Goal: Information Seeking & Learning: Understand process/instructions

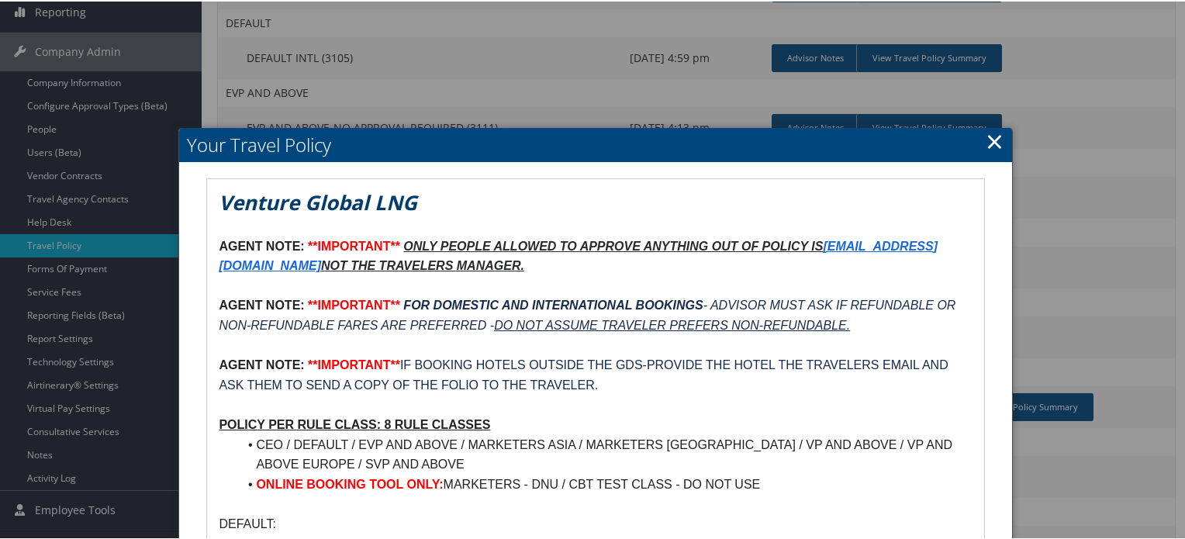
scroll to position [78, 0]
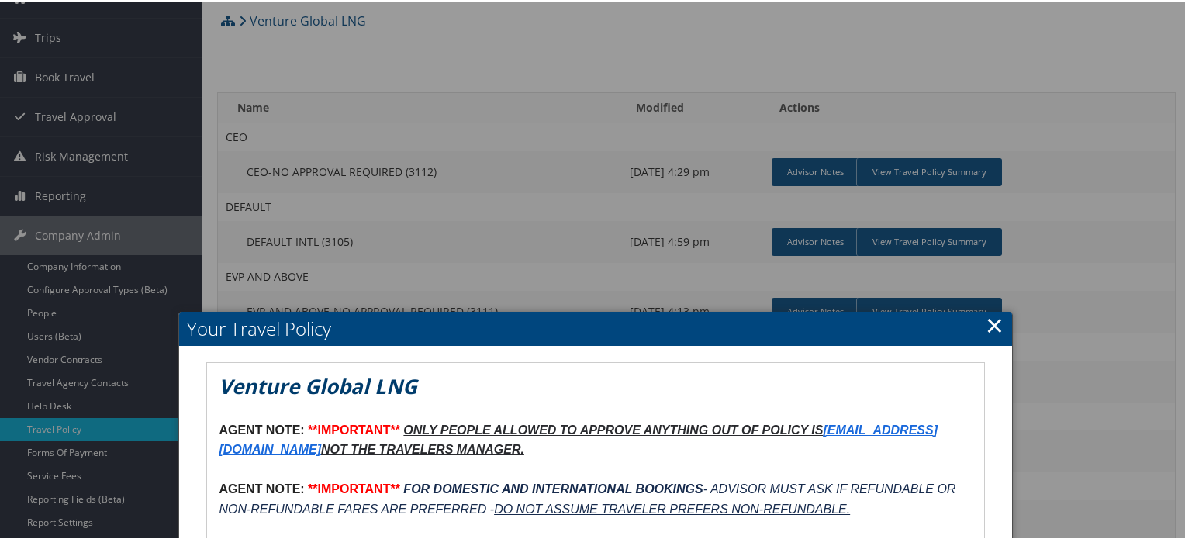
click at [987, 325] on link "×" at bounding box center [995, 323] width 18 height 31
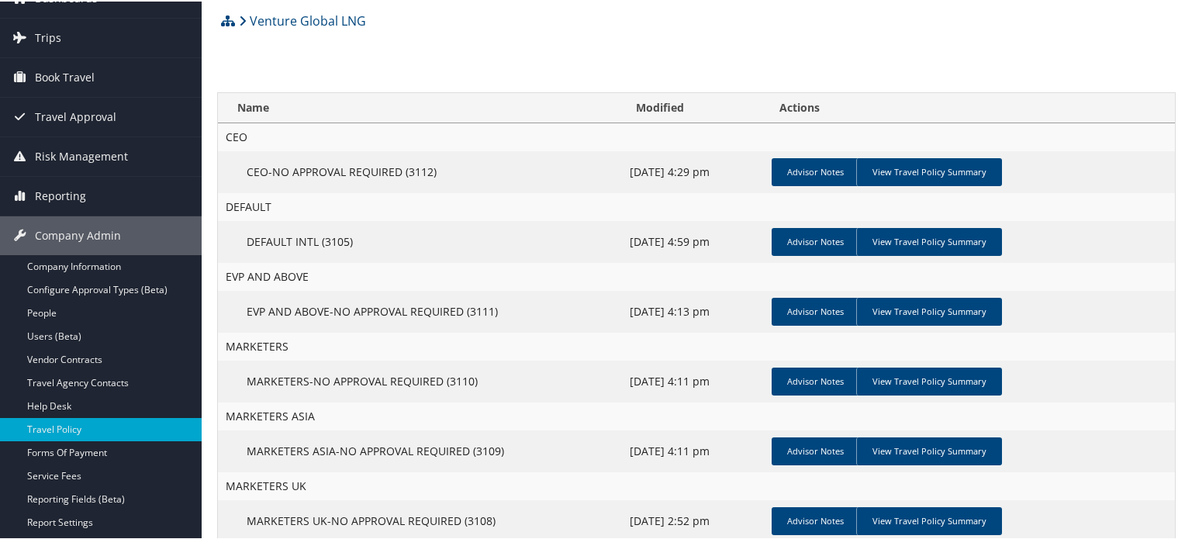
scroll to position [0, 0]
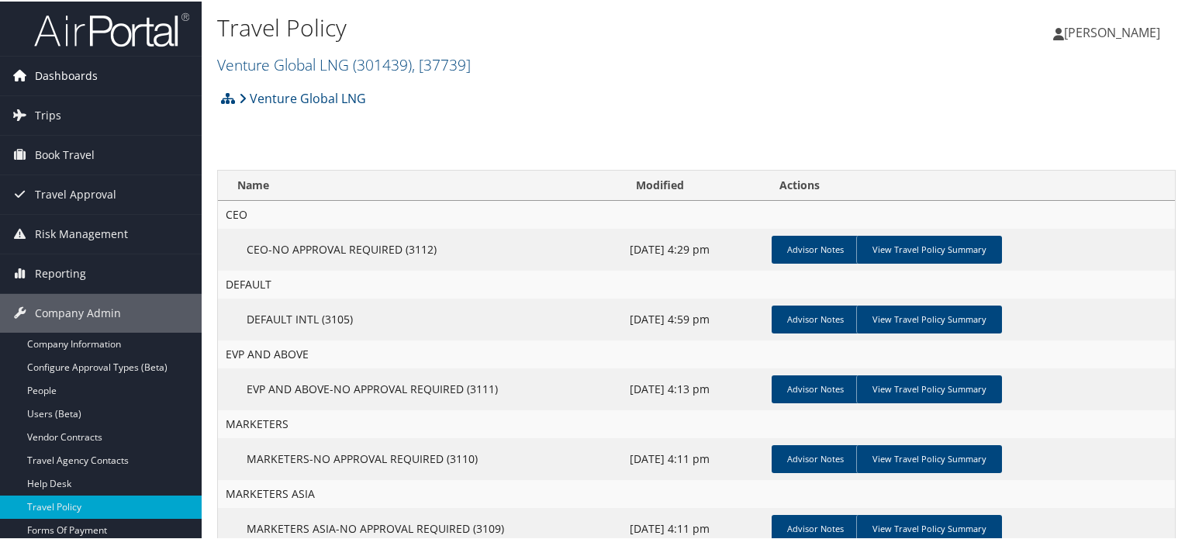
click at [76, 78] on span "Dashboards" at bounding box center [66, 74] width 63 height 39
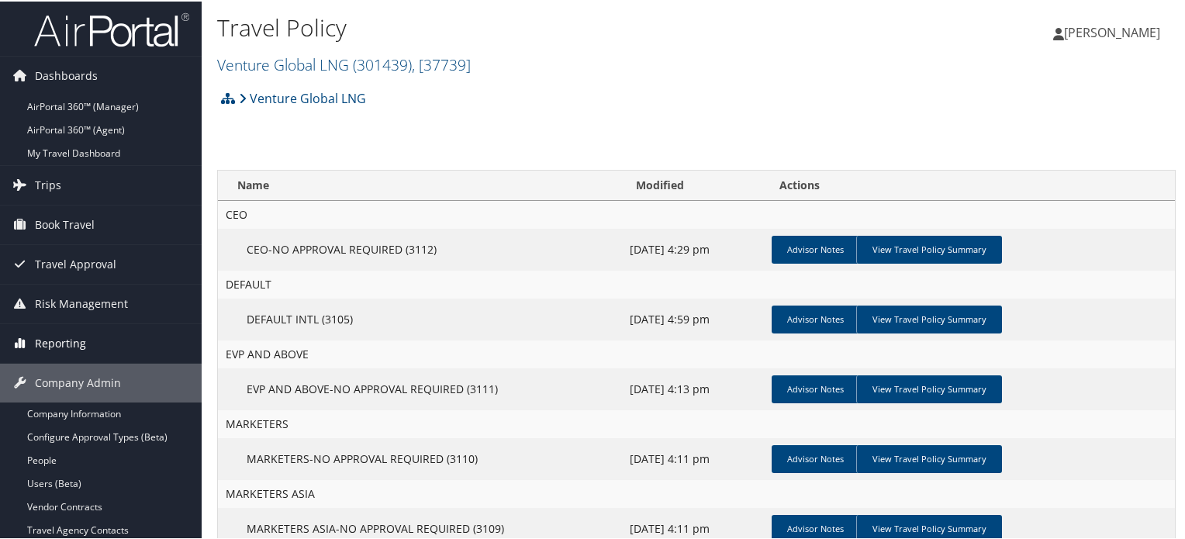
click at [74, 337] on span "Reporting" at bounding box center [60, 342] width 51 height 39
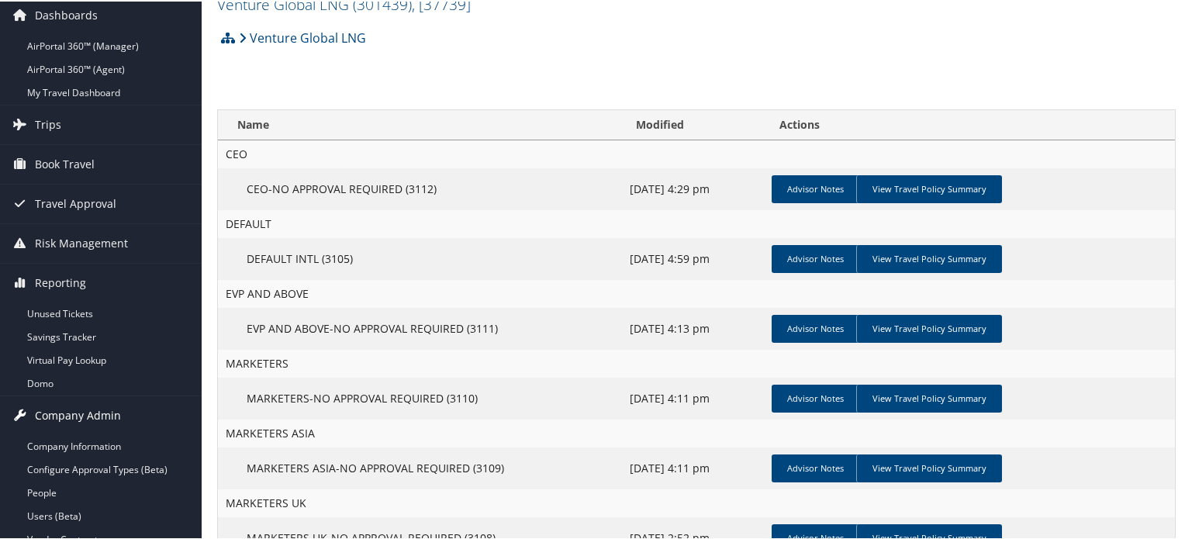
scroll to position [155, 0]
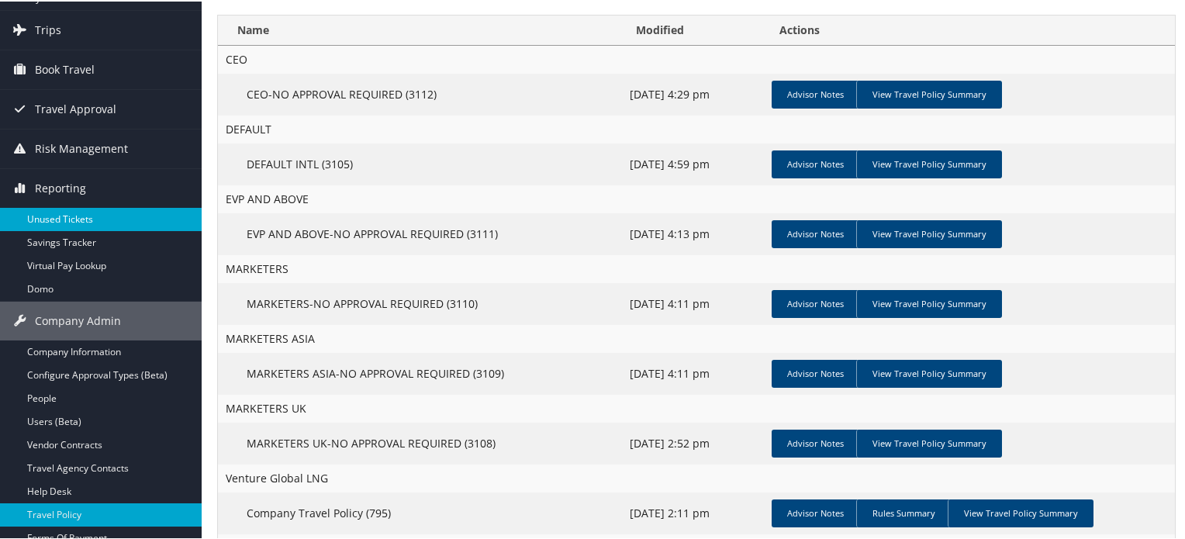
click at [87, 206] on link "Unused Tickets" at bounding box center [101, 217] width 202 height 23
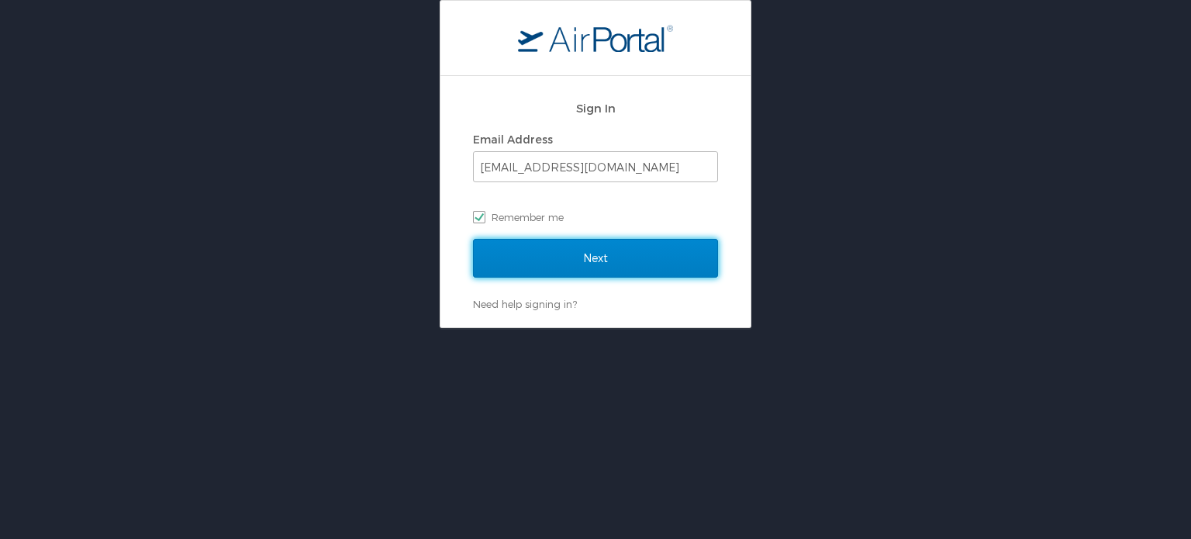
click at [615, 251] on input "Next" at bounding box center [595, 258] width 245 height 39
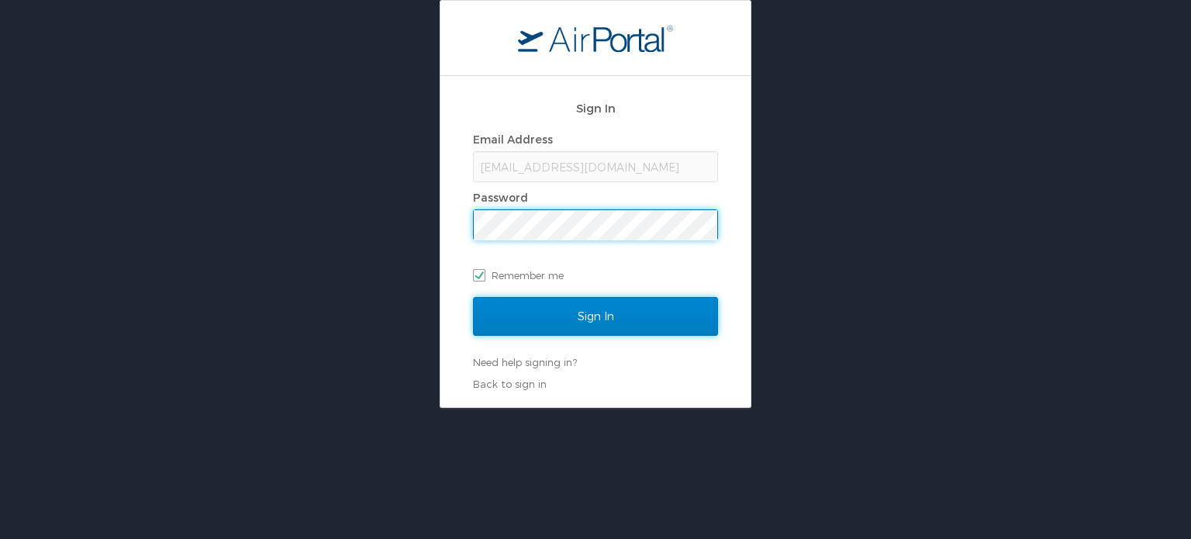
click at [622, 311] on input "Sign In" at bounding box center [595, 316] width 245 height 39
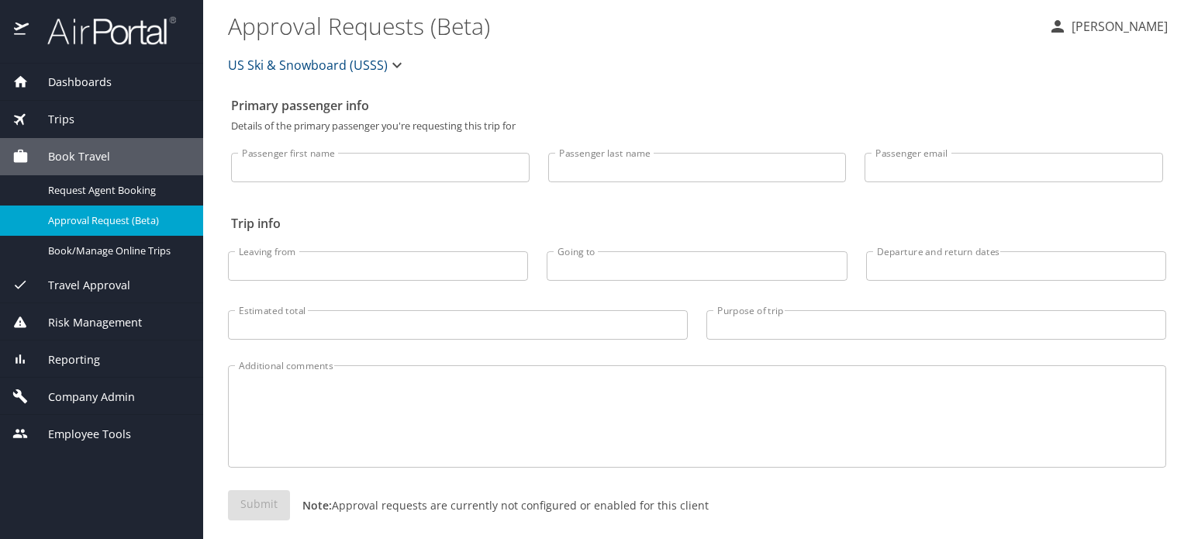
click at [106, 314] on span "Risk Management" at bounding box center [85, 322] width 113 height 17
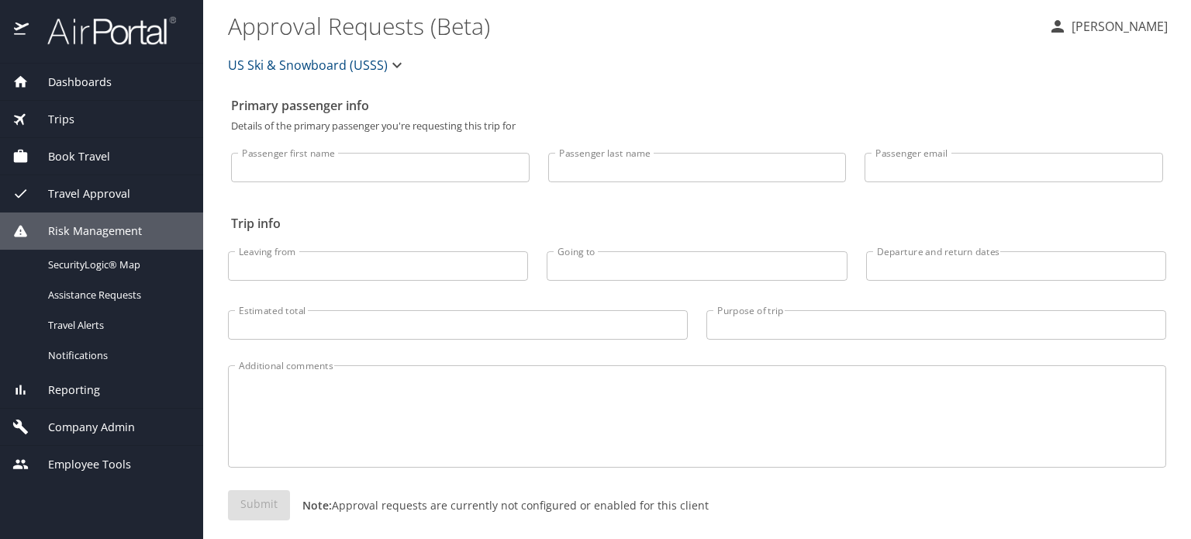
click at [92, 384] on span "Reporting" at bounding box center [64, 390] width 71 height 17
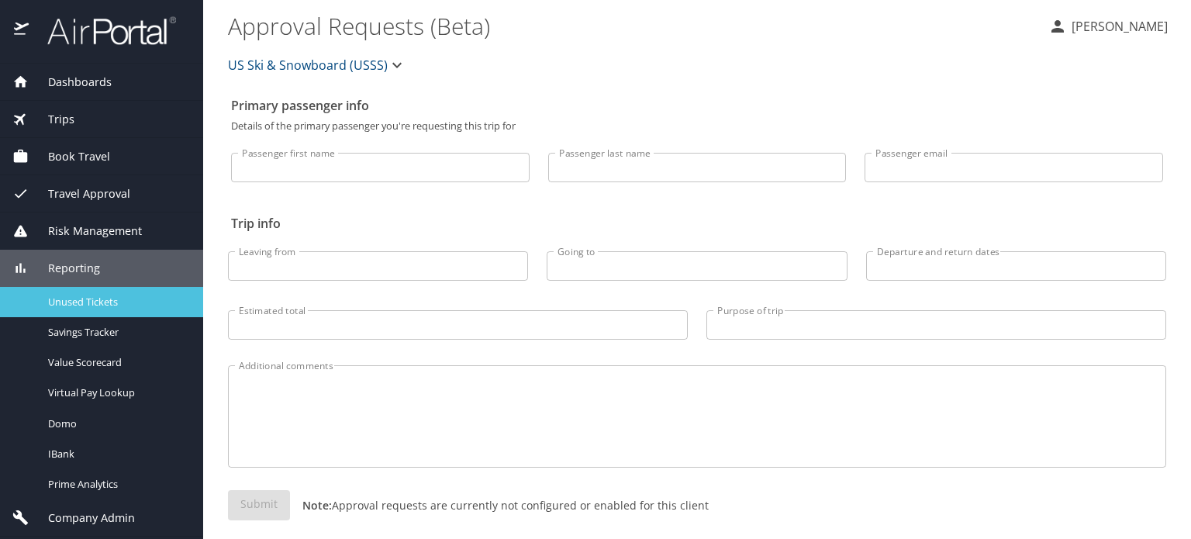
click at [102, 305] on span "Unused Tickets" at bounding box center [116, 302] width 136 height 15
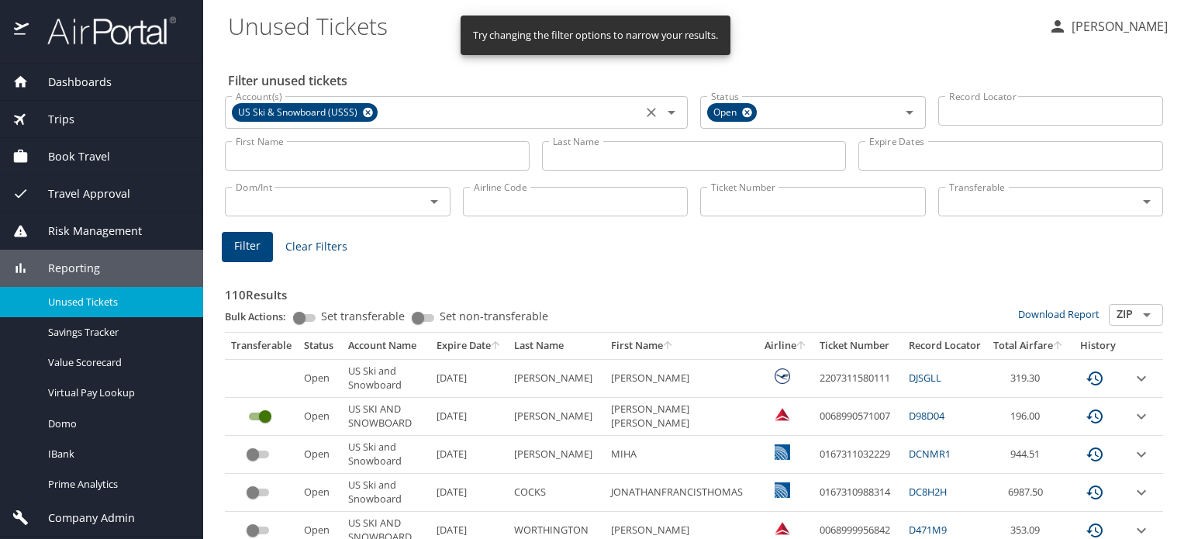
click at [362, 110] on icon at bounding box center [368, 112] width 12 height 17
click at [368, 157] on input "First Name" at bounding box center [377, 155] width 305 height 29
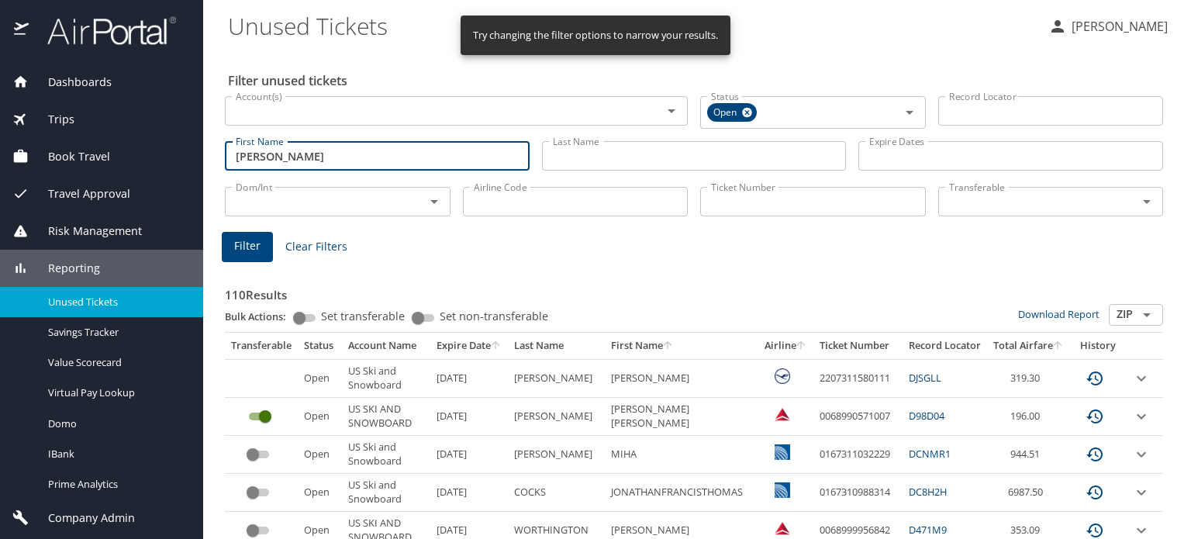
type input "david"
click at [707, 156] on input "Last Name" at bounding box center [694, 155] width 305 height 29
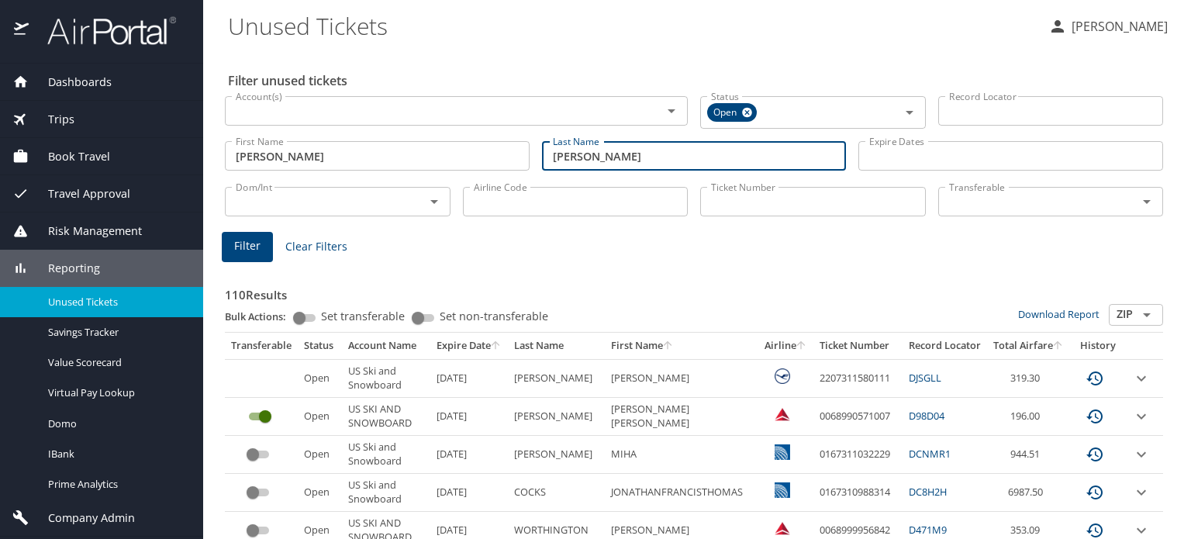
type input "perez"
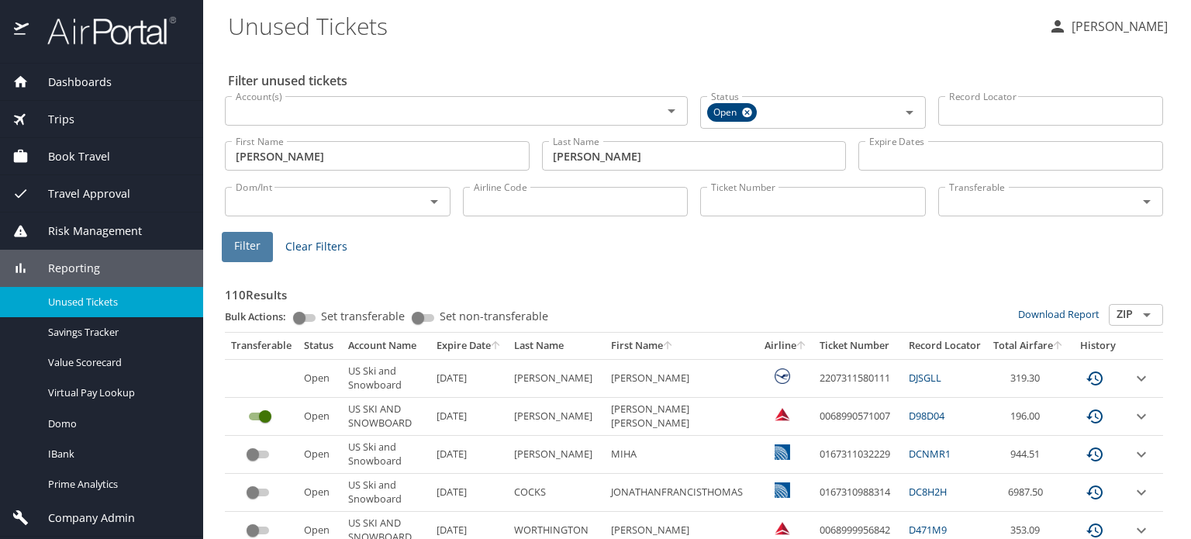
click at [247, 255] on span "Filter" at bounding box center [247, 246] width 26 height 19
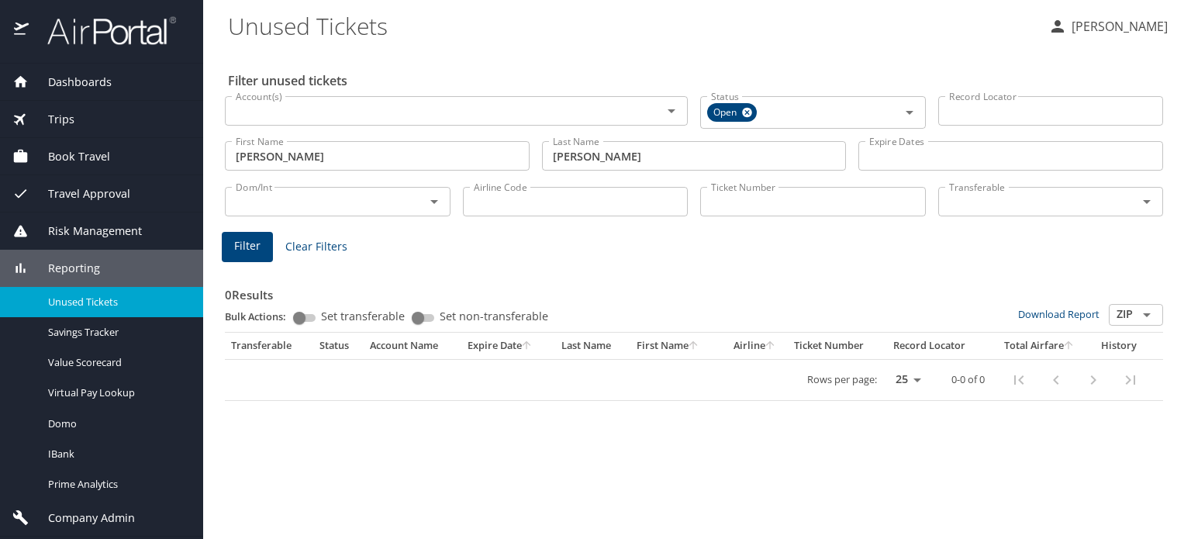
click at [102, 185] on span "Travel Approval" at bounding box center [80, 193] width 102 height 17
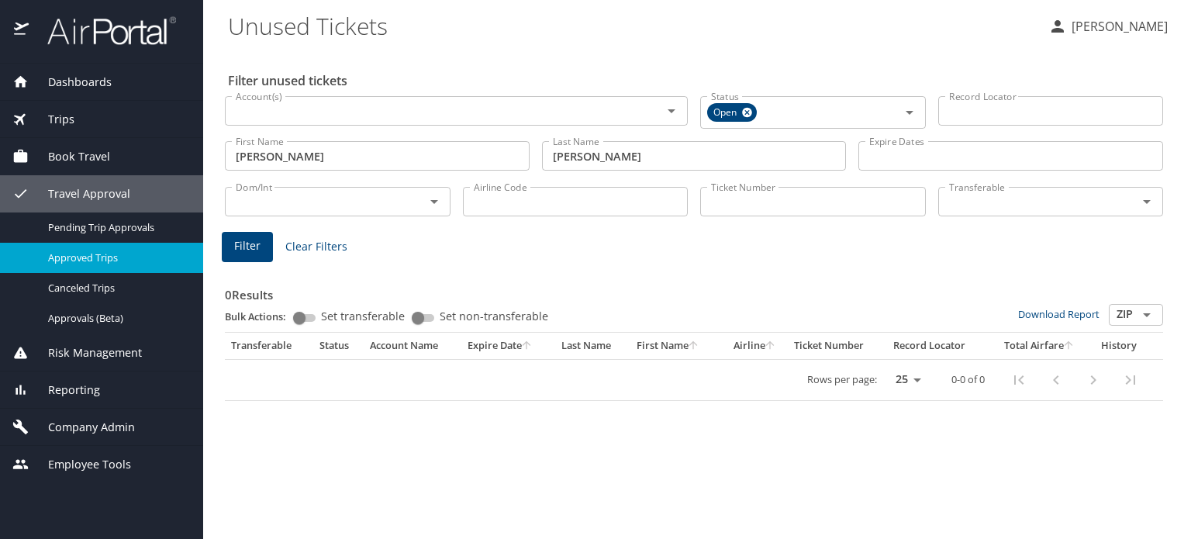
click at [106, 252] on span "Approved Trips" at bounding box center [116, 257] width 136 height 15
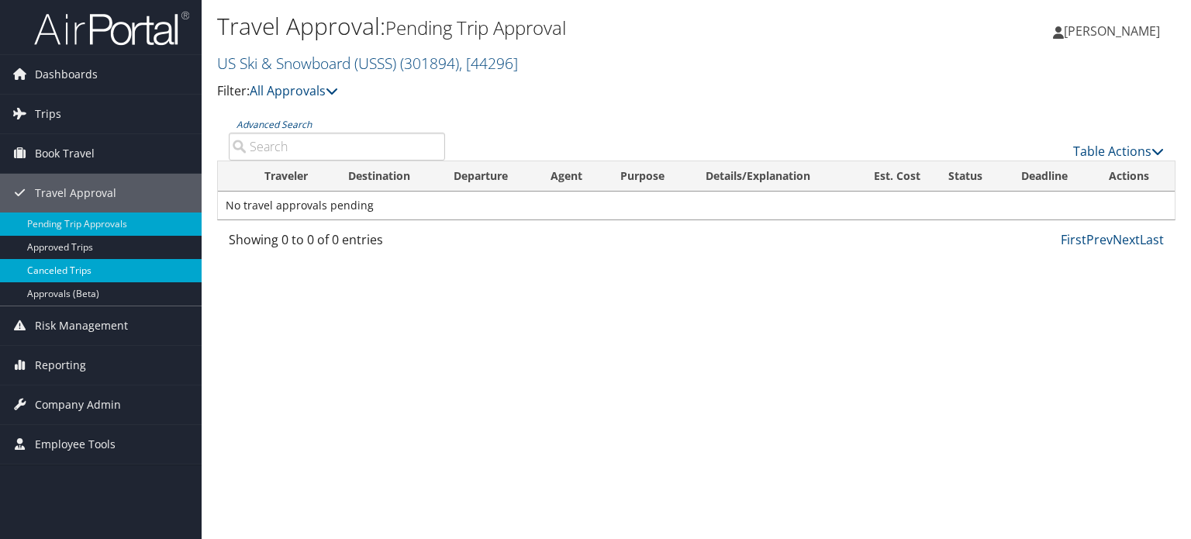
click at [71, 278] on link "Canceled Trips" at bounding box center [101, 270] width 202 height 23
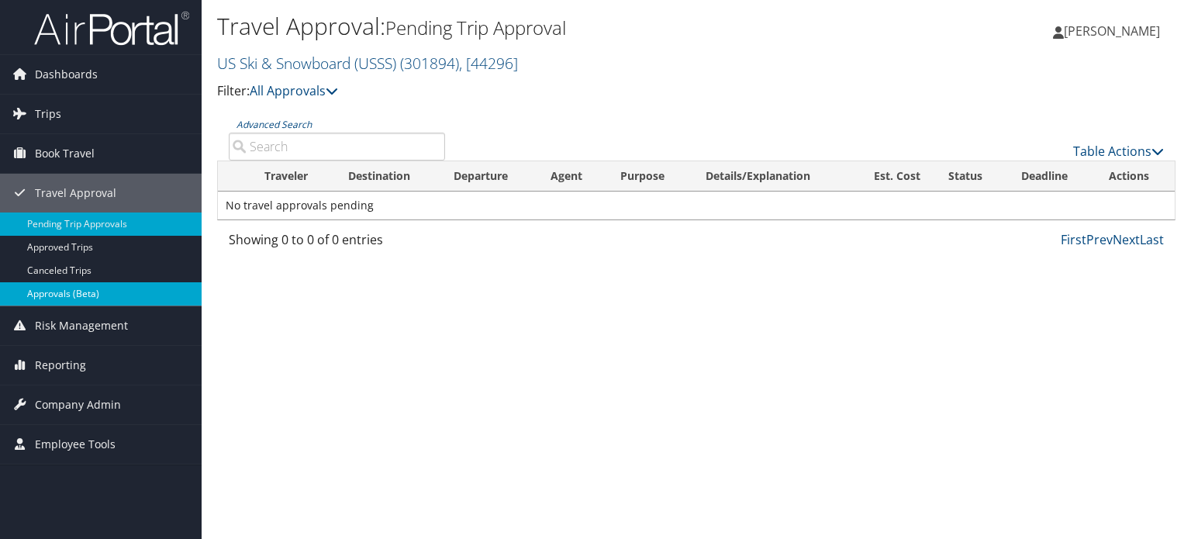
click at [71, 285] on link "Approvals (Beta)" at bounding box center [101, 293] width 202 height 23
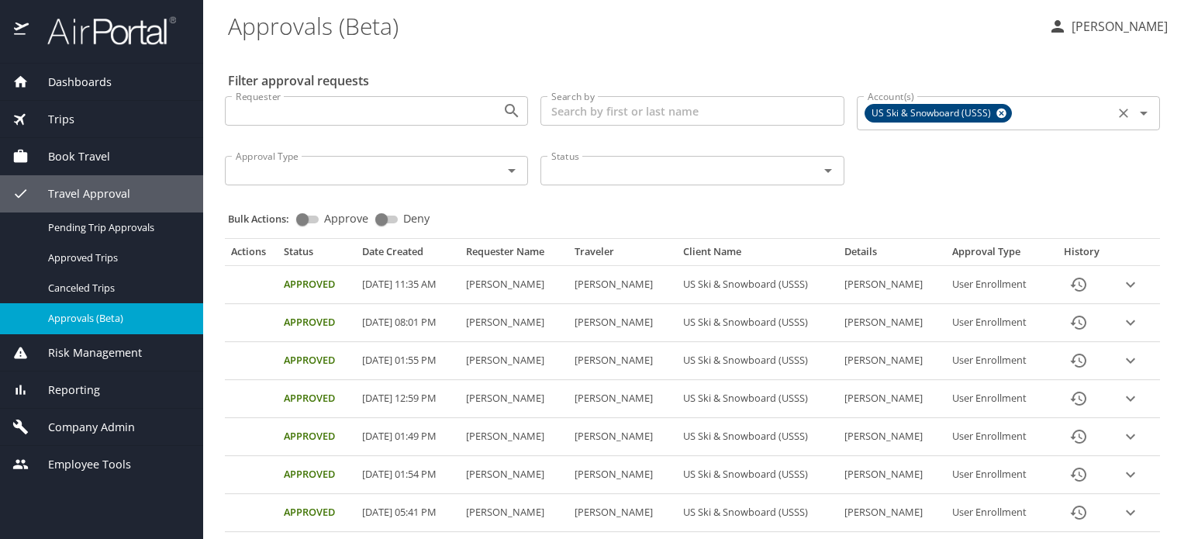
click at [997, 114] on icon at bounding box center [1002, 114] width 10 height 10
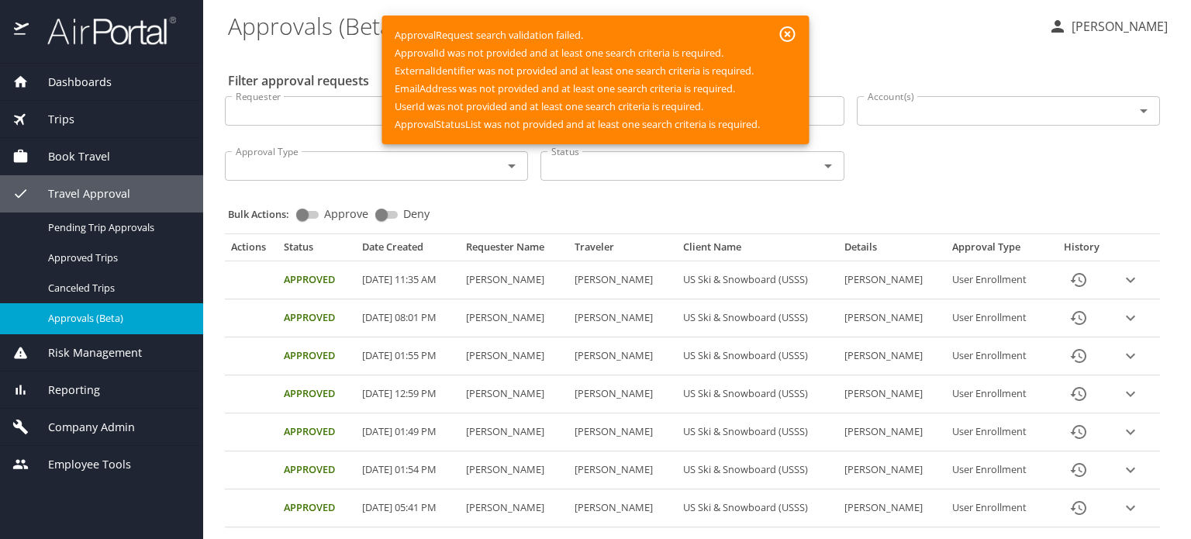
click at [977, 110] on input "Account(s)" at bounding box center [986, 111] width 248 height 20
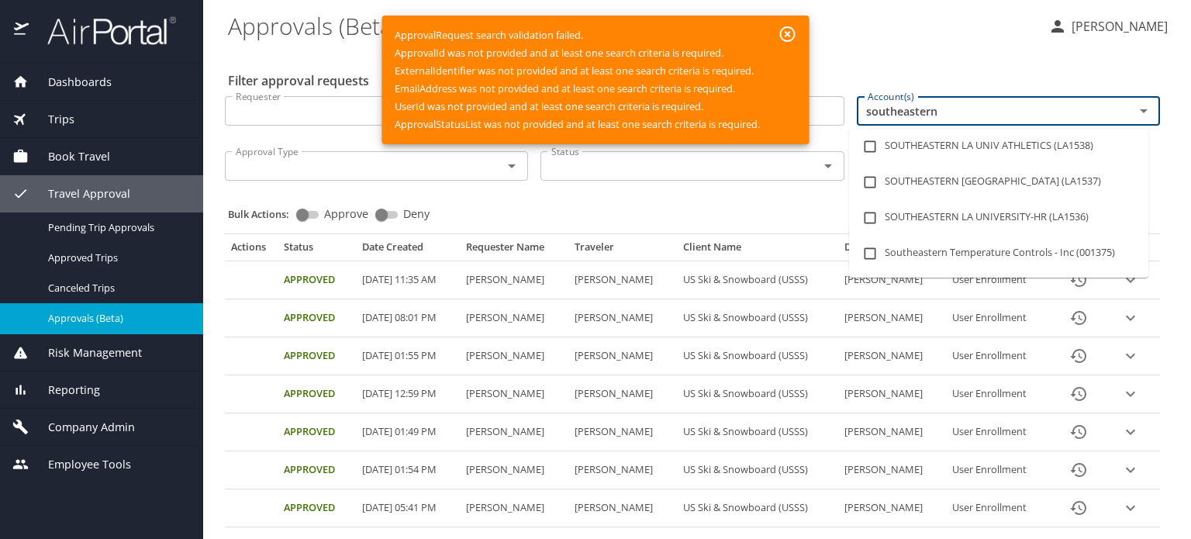
type input "southeastern"
click at [792, 33] on icon "button" at bounding box center [788, 34] width 19 height 19
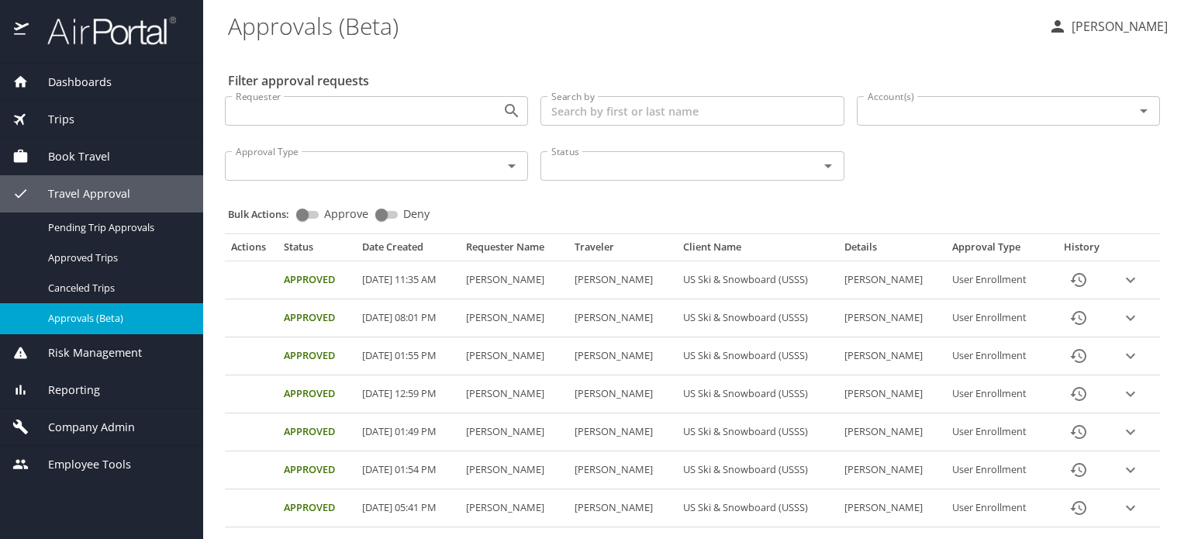
click at [990, 125] on div "Account(s)" at bounding box center [1008, 110] width 303 height 29
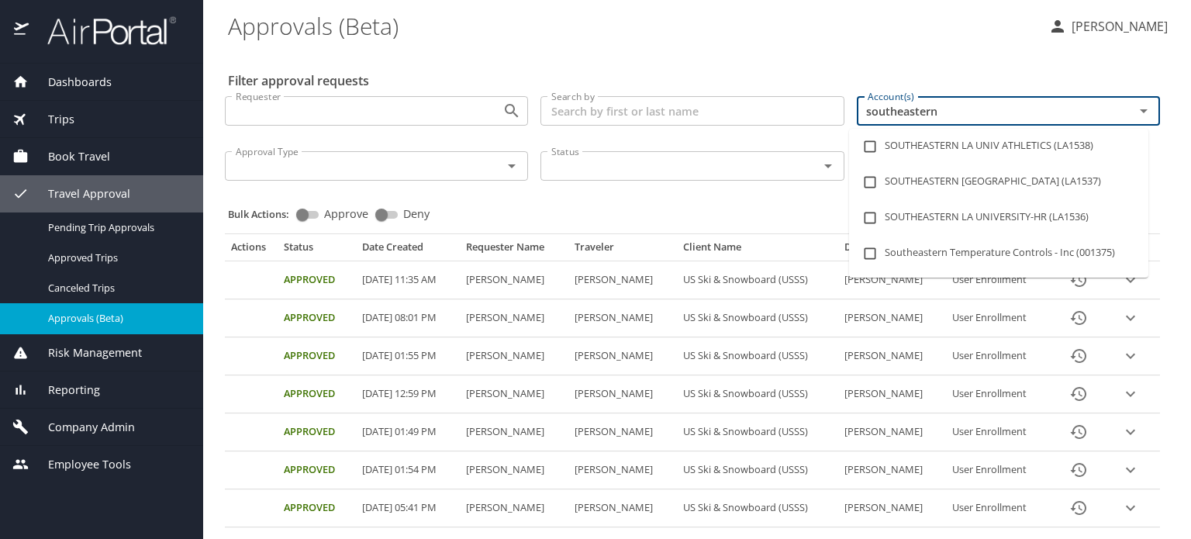
type input "southeastern"
click at [970, 186] on li "SOUTHEASTERN LA UNIVERSITY (LA1537)" at bounding box center [998, 182] width 299 height 36
checkbox input "true"
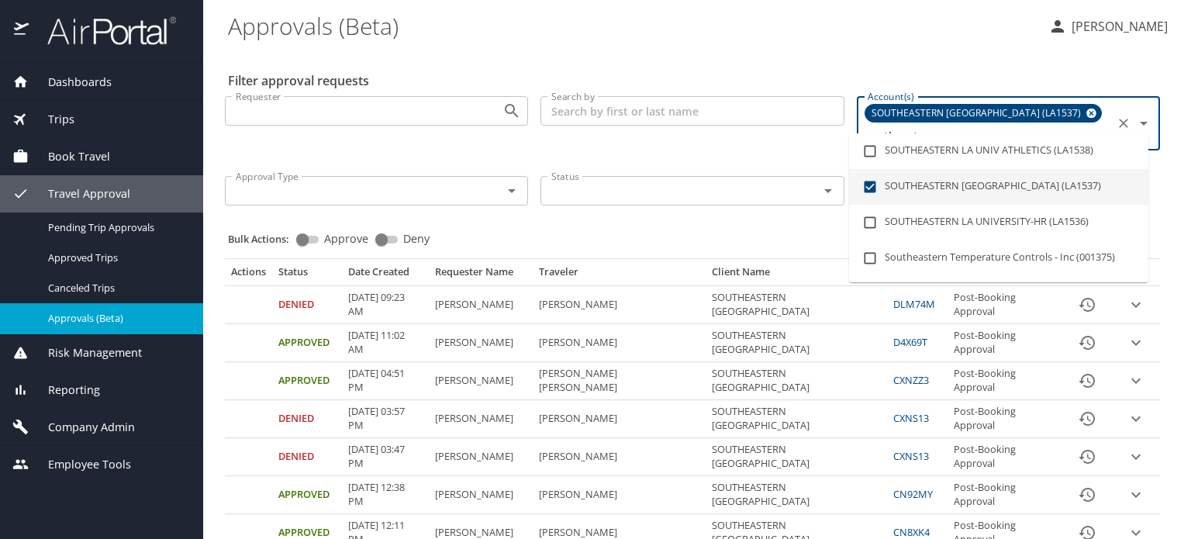
type input "southeastern"
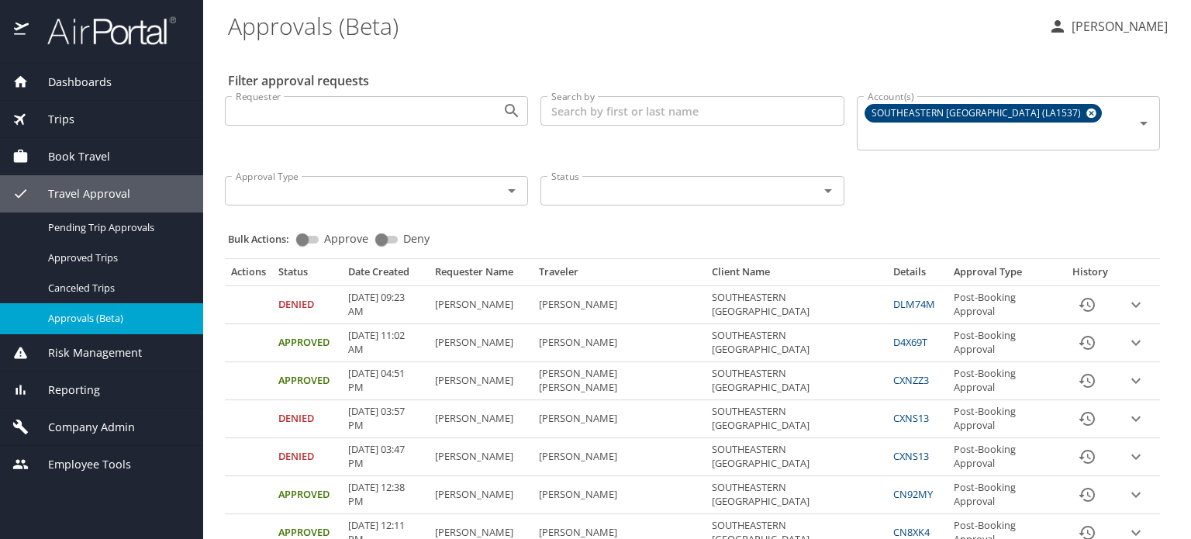
click at [722, 190] on div "Status Status" at bounding box center [692, 189] width 316 height 51
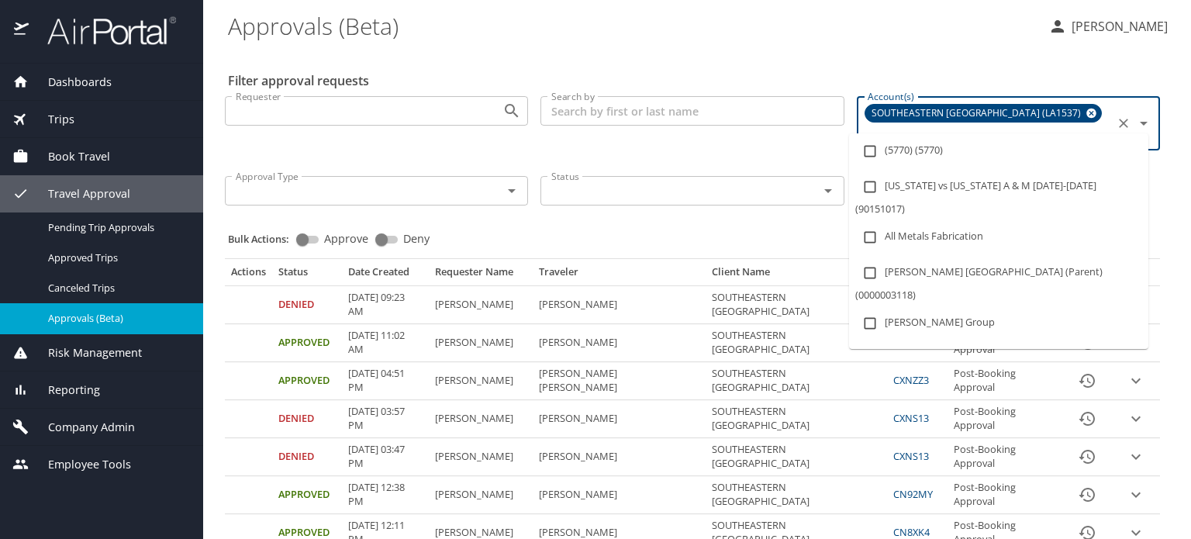
click at [1075, 126] on input "Account(s)" at bounding box center [986, 136] width 248 height 20
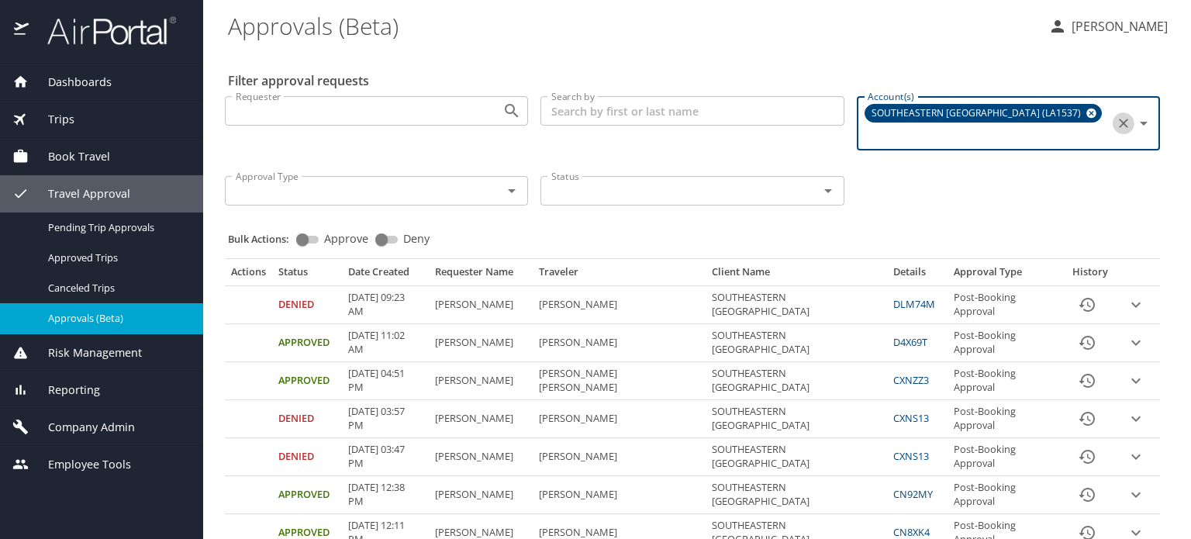
click at [1116, 116] on icon "Clear" at bounding box center [1124, 124] width 16 height 16
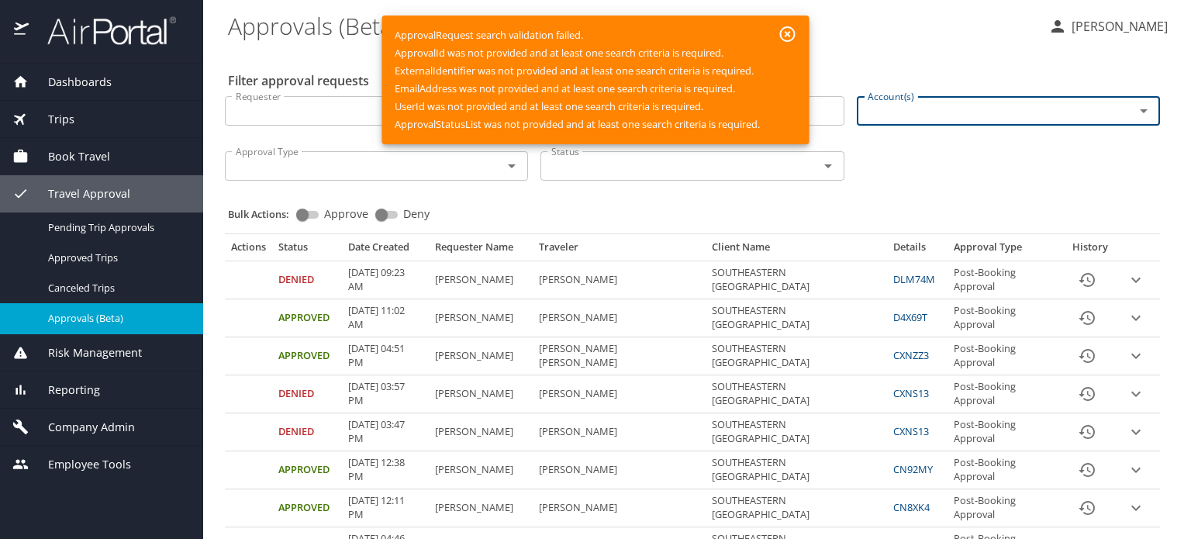
click at [94, 419] on span "Company Admin" at bounding box center [82, 427] width 106 height 17
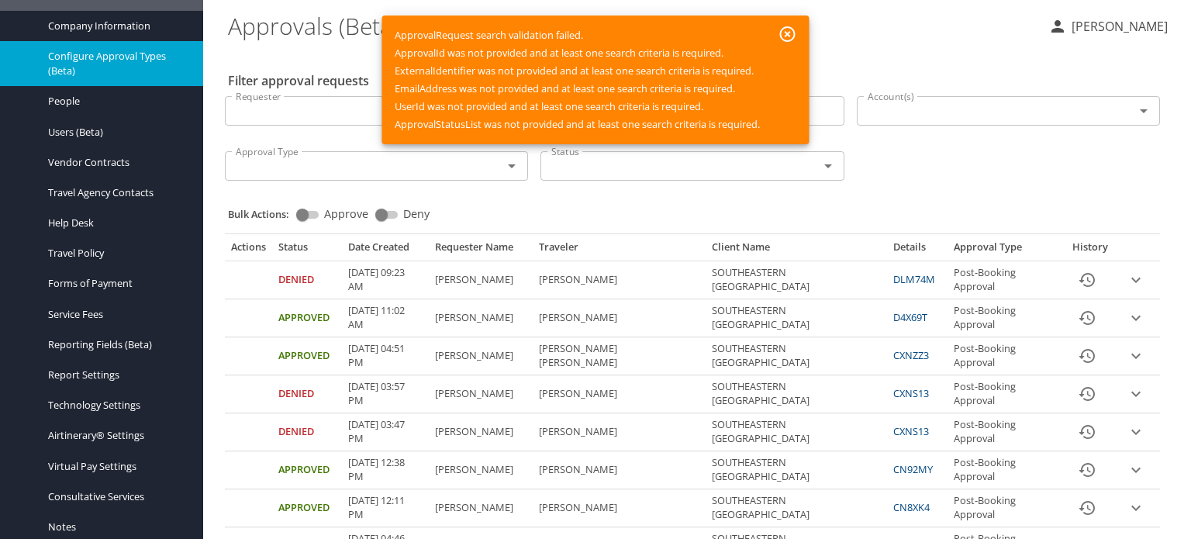
scroll to position [384, 0]
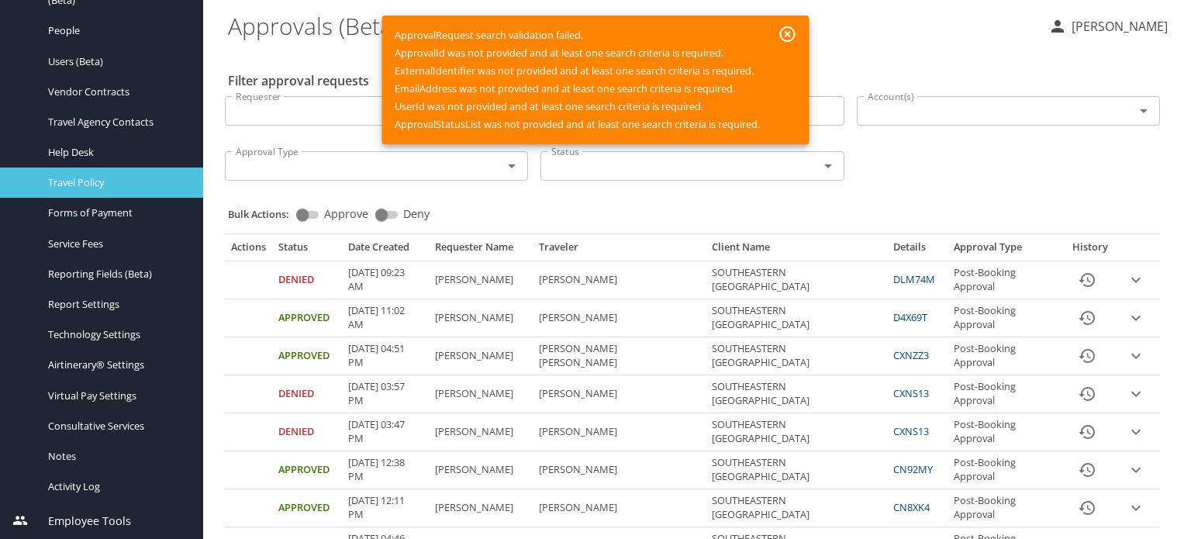
click at [96, 178] on span "Travel Policy" at bounding box center [116, 182] width 136 height 15
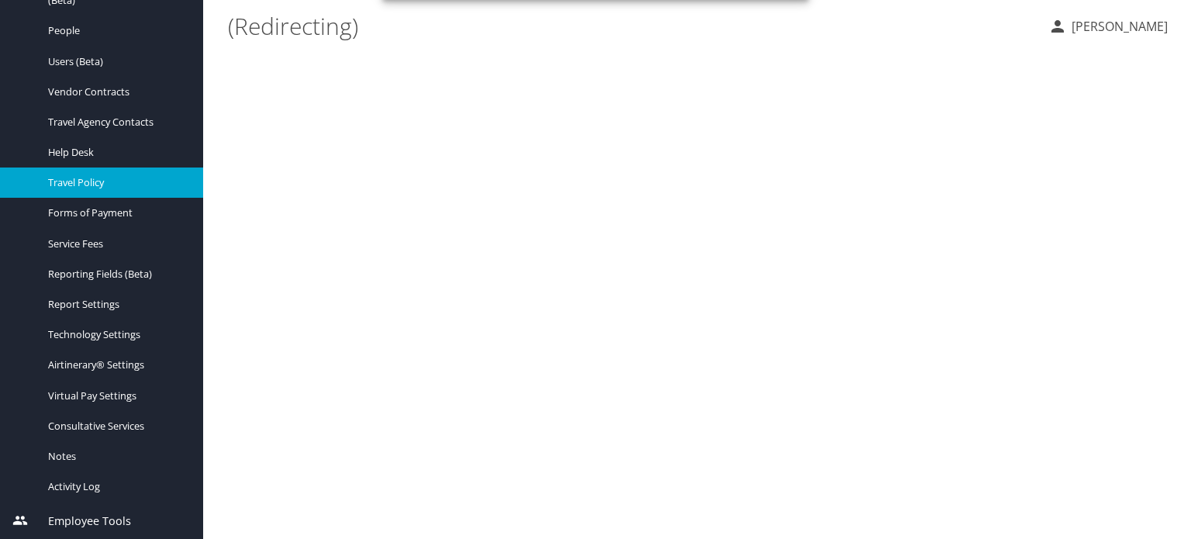
scroll to position [156, 0]
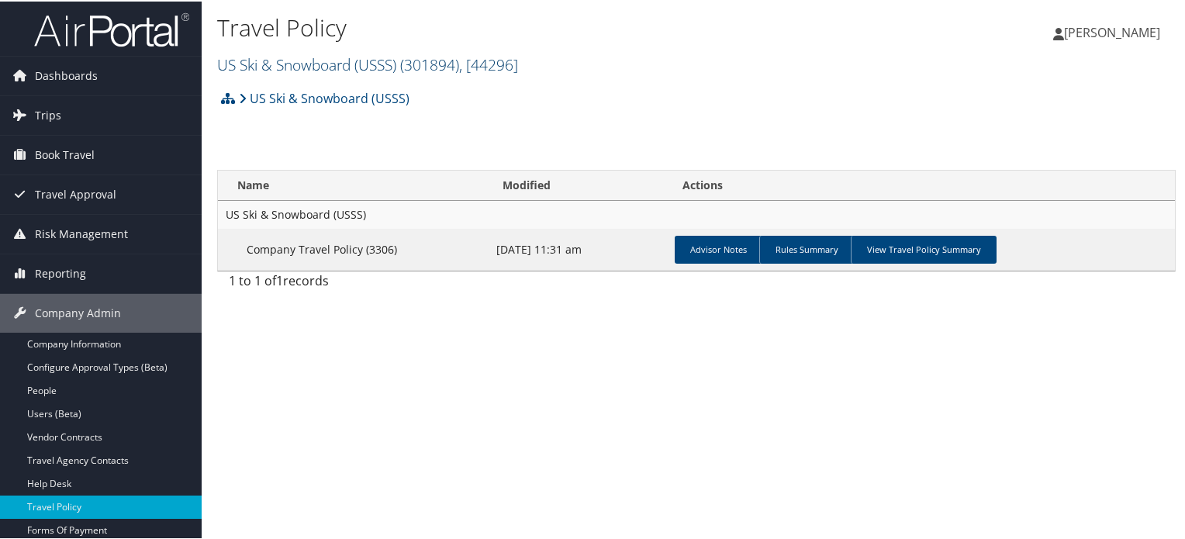
click at [347, 53] on link "US Ski & Snowboard (USSS) ( 301894 ) , [ 44296 ]" at bounding box center [367, 63] width 301 height 21
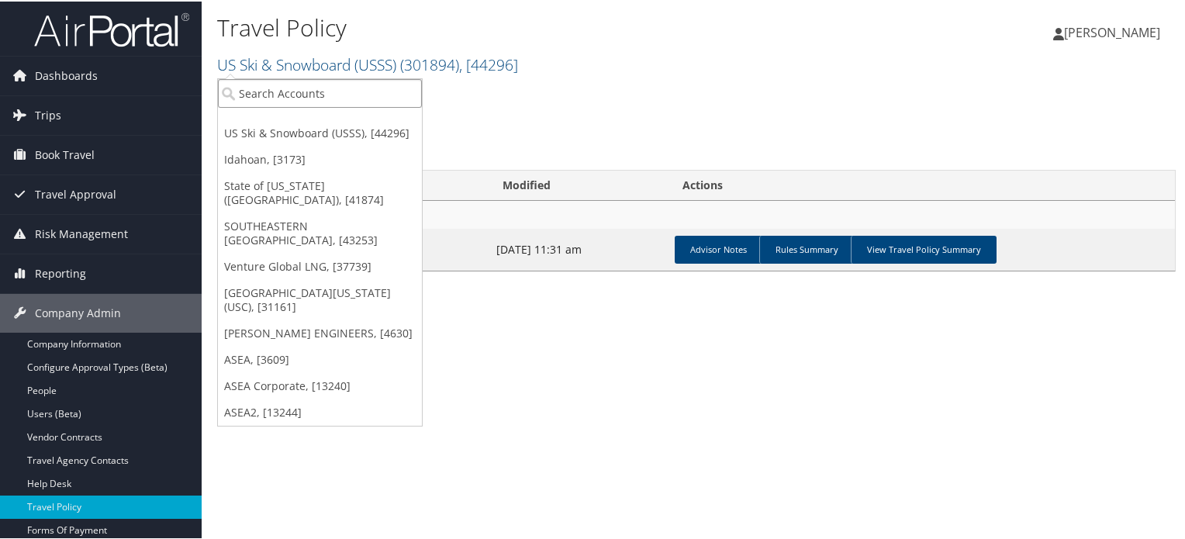
click at [325, 91] on input "search" at bounding box center [320, 92] width 204 height 29
type input "d"
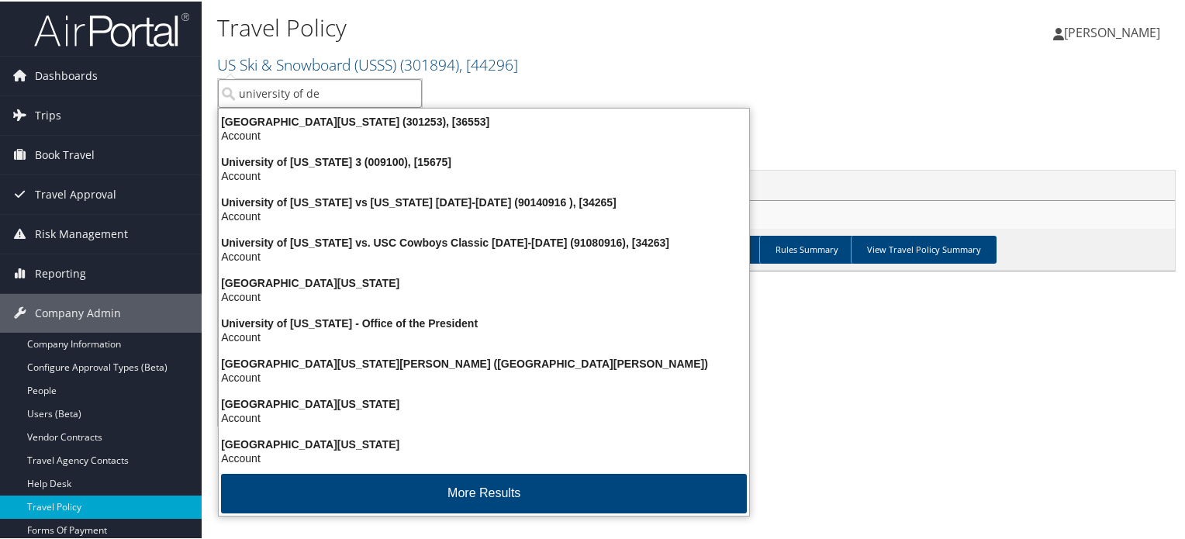
type input "university of den"
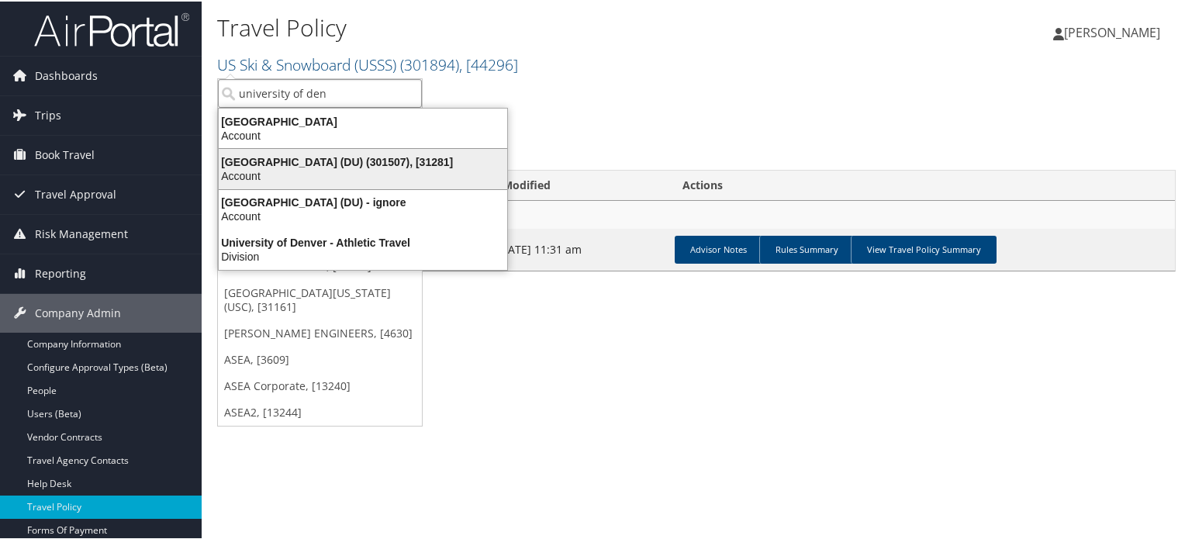
click at [344, 156] on div "University of Denver (DU) (301507), [31281]" at bounding box center [362, 161] width 307 height 14
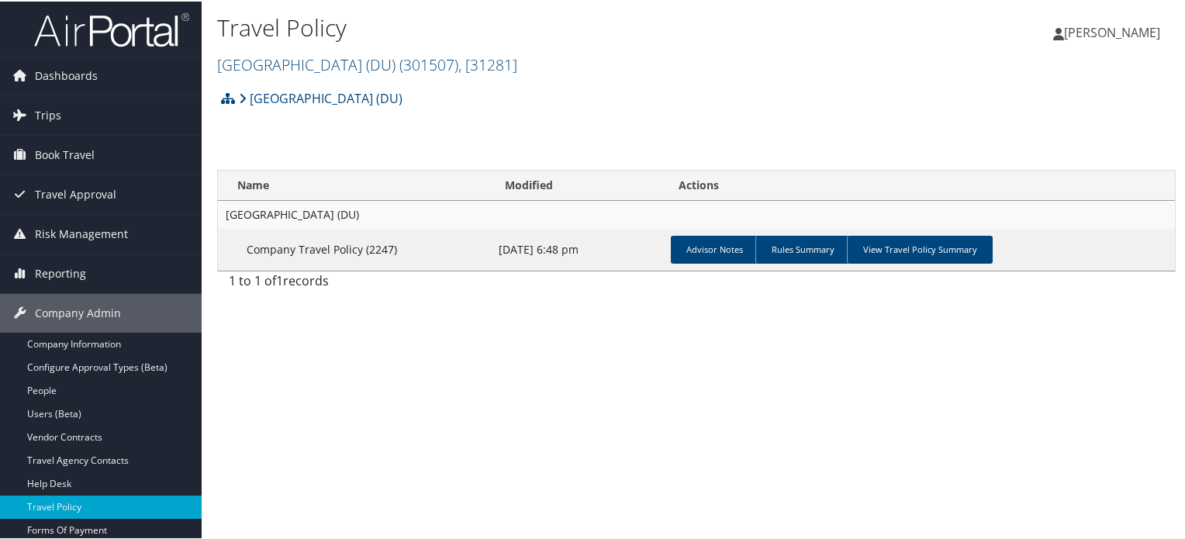
drag, startPoint x: 913, startPoint y: 244, endPoint x: 626, endPoint y: 442, distance: 348.5
click at [913, 244] on link "View Travel Policy Summary" at bounding box center [920, 248] width 146 height 28
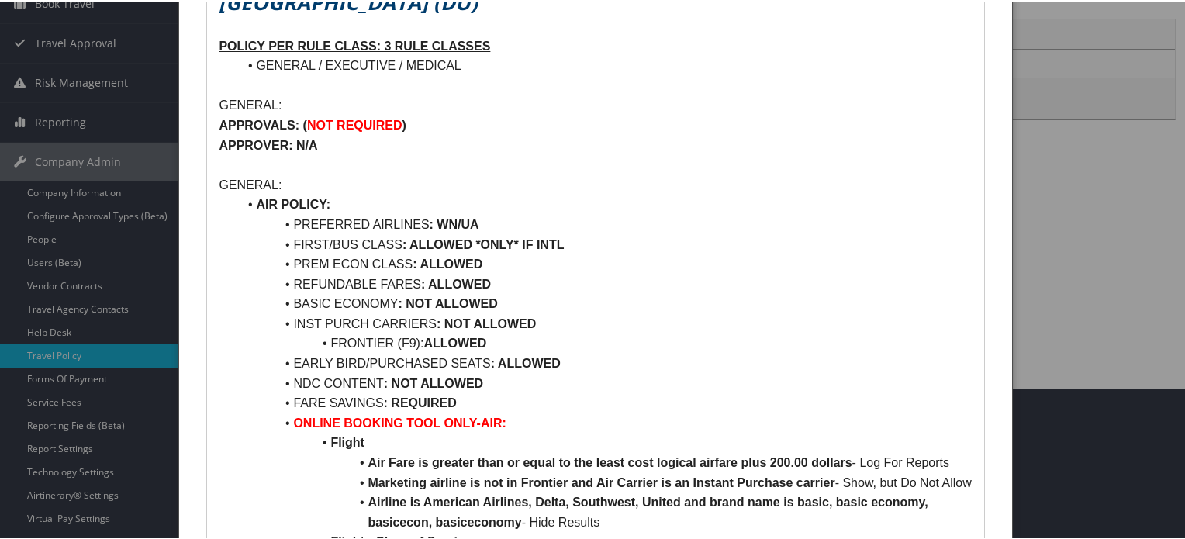
scroll to position [155, 0]
